Goal: Navigation & Orientation: Find specific page/section

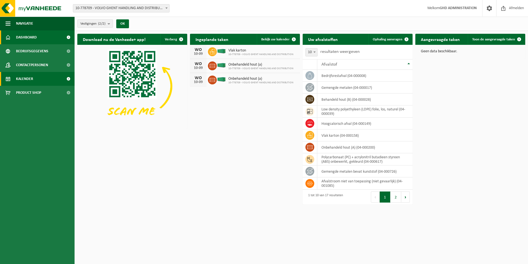
click at [36, 80] on link "Kalender" at bounding box center [37, 79] width 75 height 14
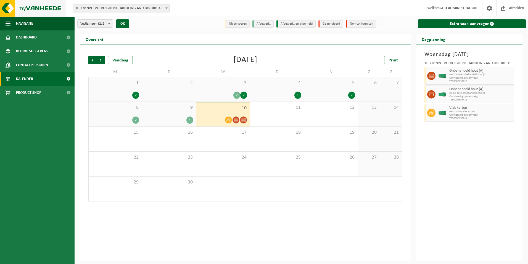
click at [30, 6] on img at bounding box center [33, 8] width 66 height 17
